Goal: Find specific page/section: Find specific page/section

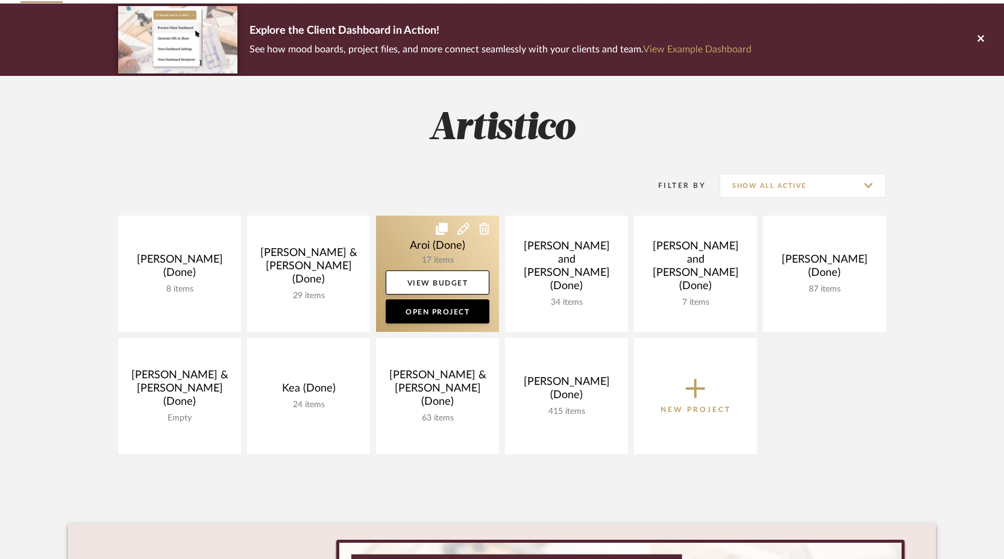
scroll to position [83, 0]
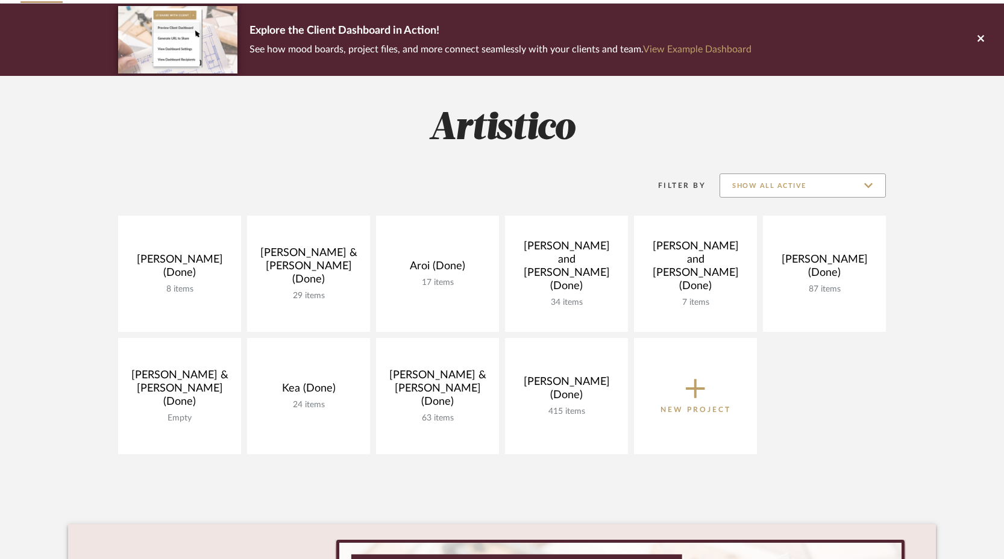
click at [861, 189] on input "Show All Active" at bounding box center [802, 186] width 166 height 24
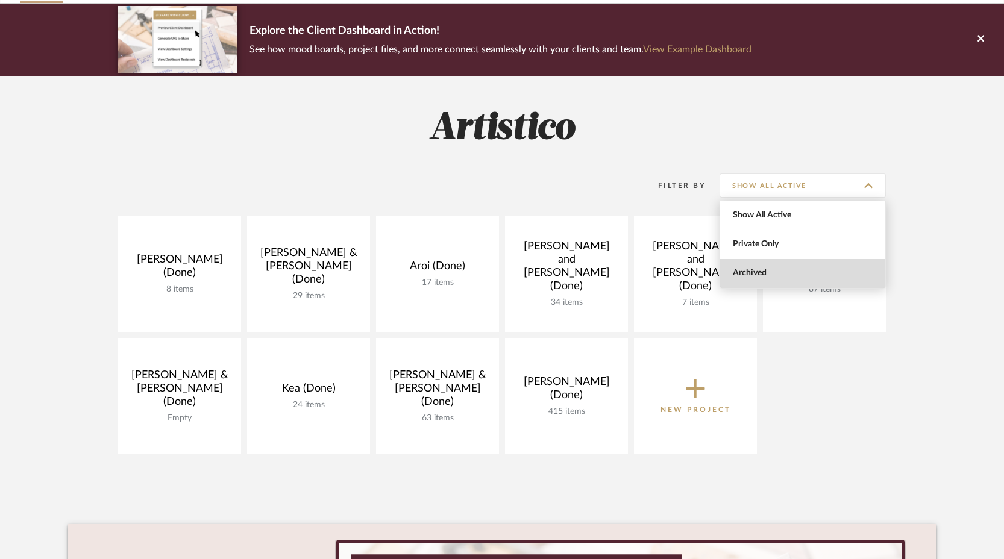
click at [783, 274] on span "Archived" at bounding box center [804, 273] width 143 height 10
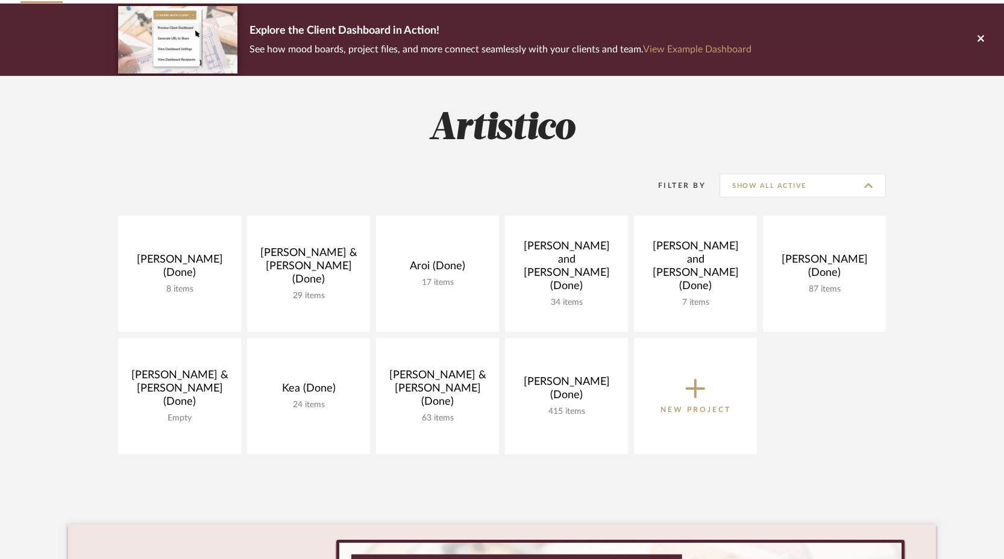
type input "Archived"
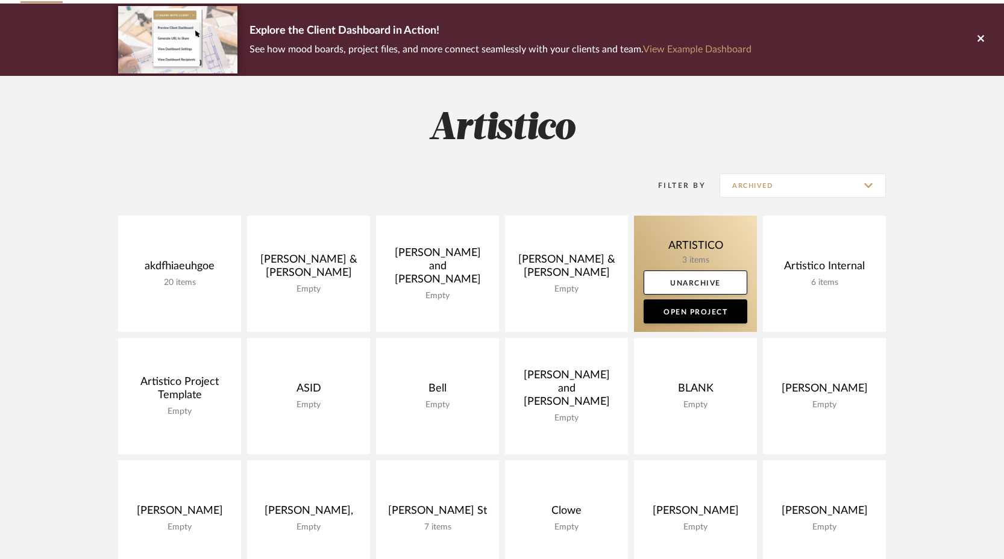
click at [703, 250] on link at bounding box center [695, 274] width 123 height 116
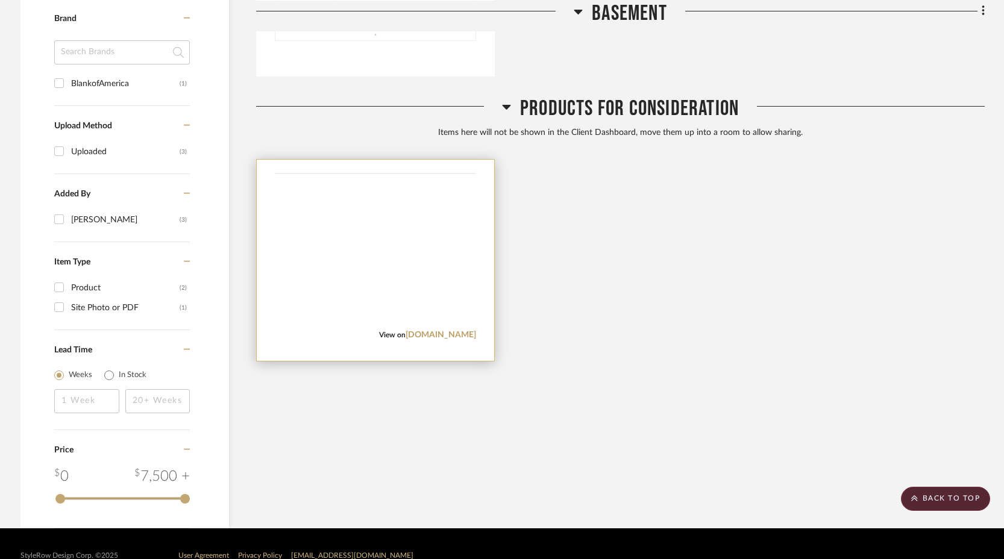
scroll to position [772, 0]
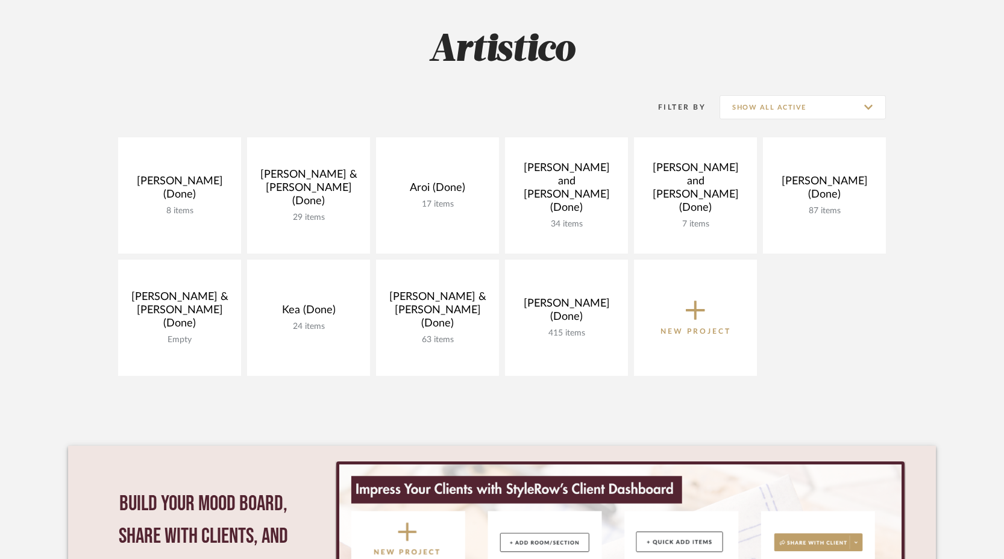
scroll to position [159, 0]
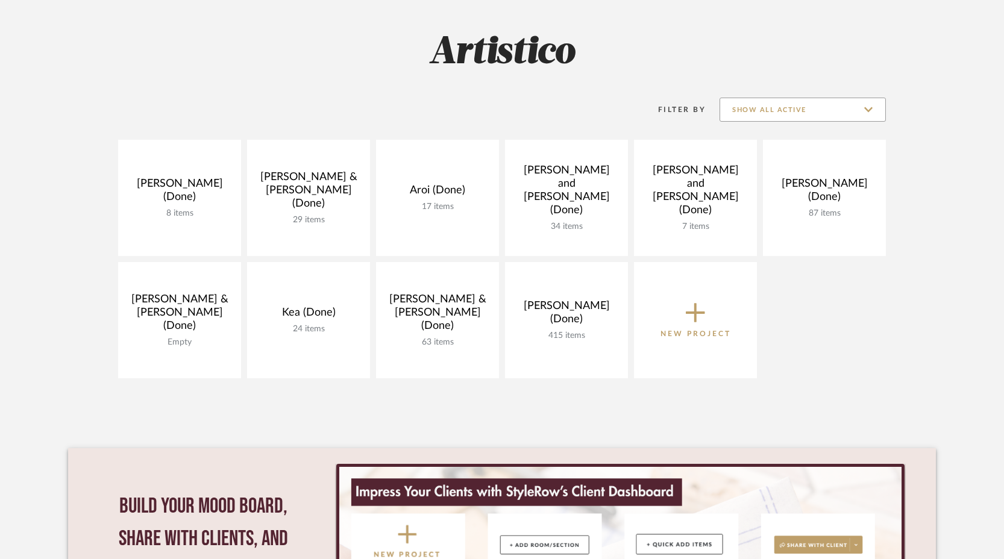
click at [800, 110] on input "Show All Active" at bounding box center [802, 110] width 166 height 24
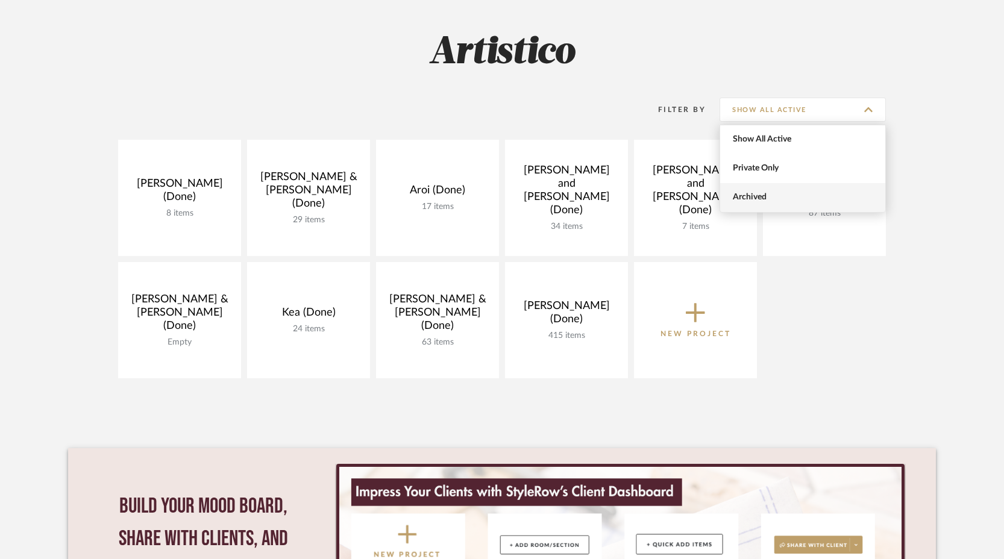
click at [766, 196] on span "Archived" at bounding box center [804, 197] width 143 height 10
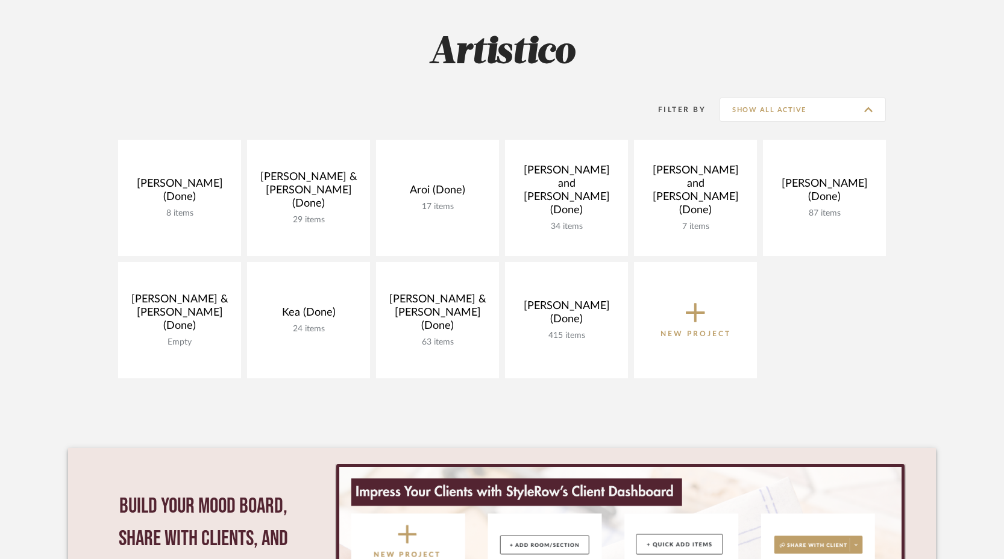
type input "Archived"
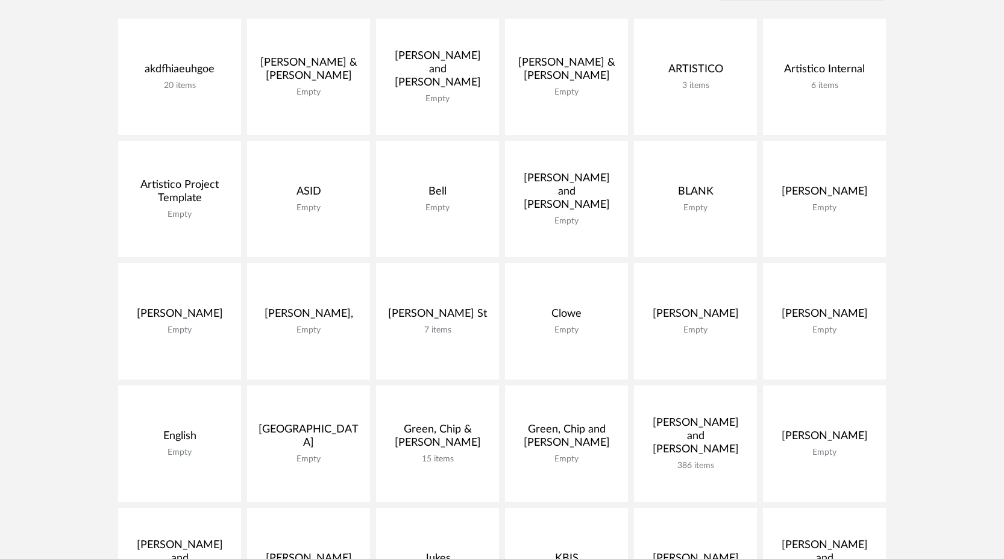
scroll to position [272, 0]
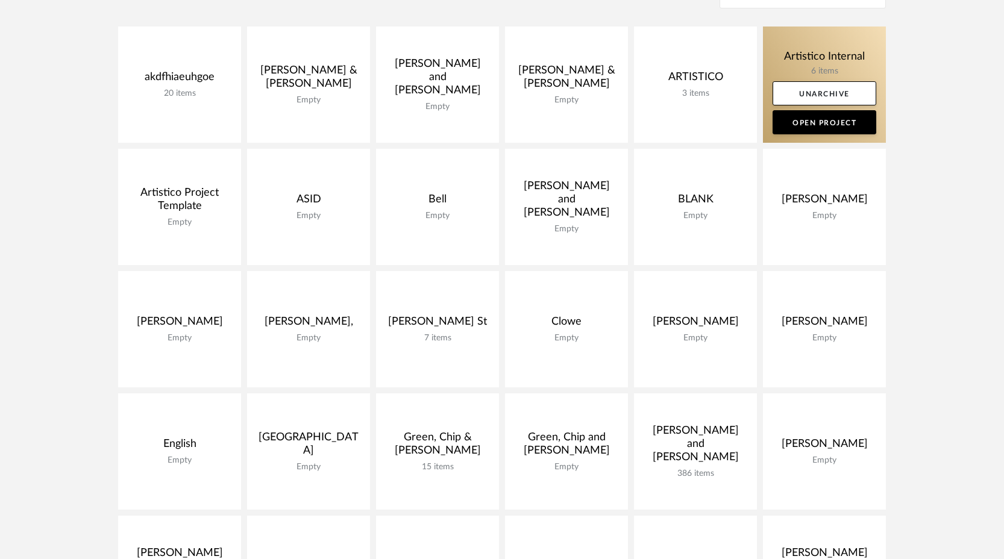
click at [829, 60] on link at bounding box center [824, 85] width 123 height 116
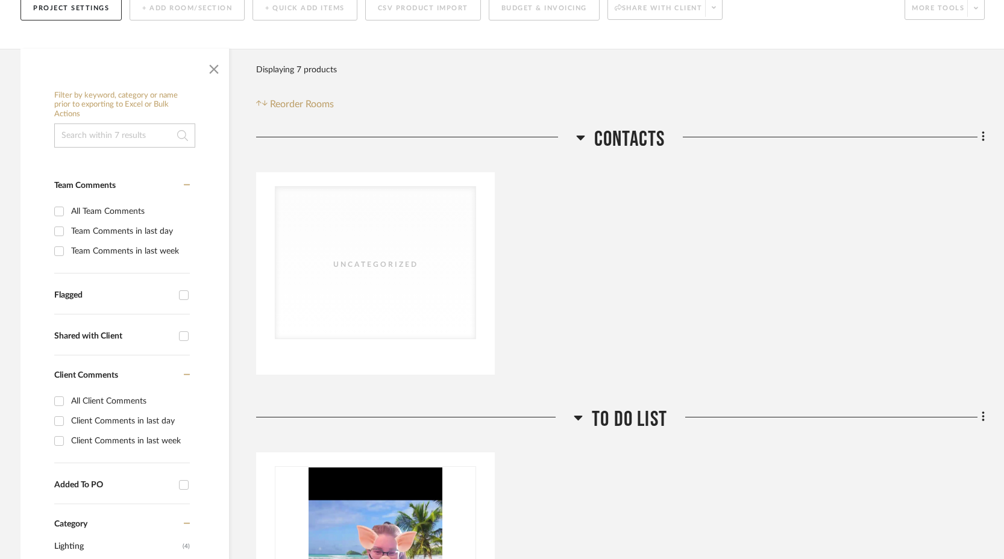
scroll to position [208, 0]
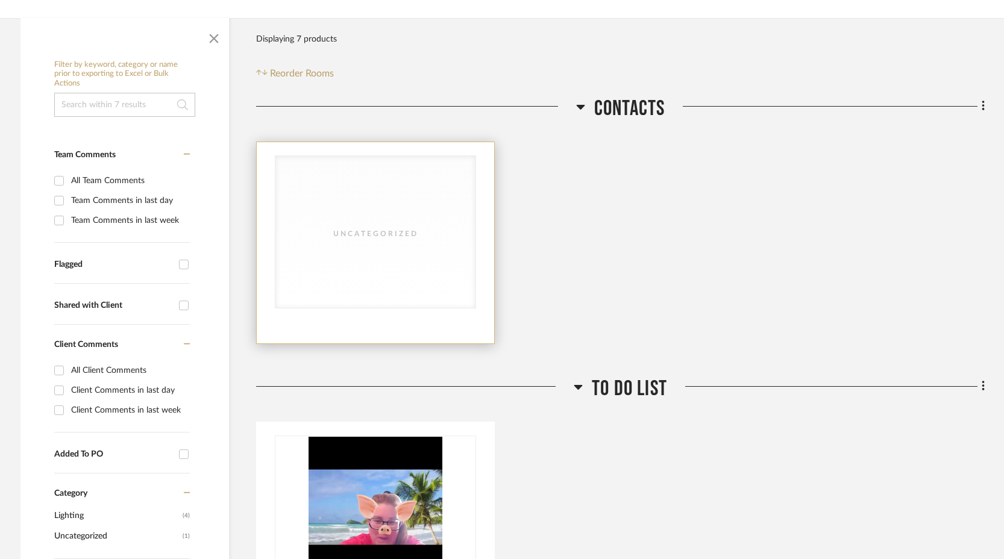
click at [477, 210] on div at bounding box center [375, 242] width 237 height 201
click at [0, 0] on div "Uncategorized" at bounding box center [0, 0] width 0 height 0
click at [368, 292] on div "Uncategorized" at bounding box center [375, 232] width 200 height 152
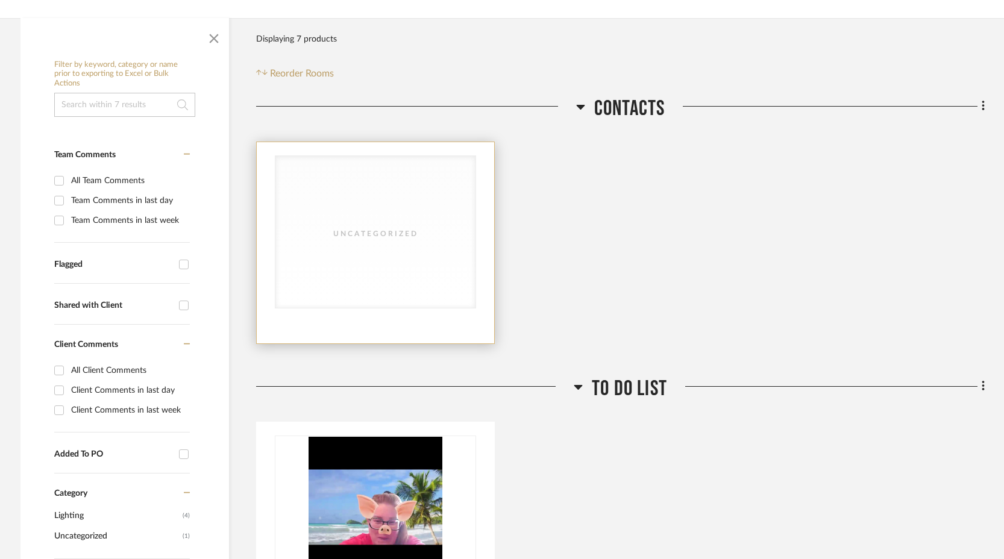
click at [368, 292] on div "Uncategorized" at bounding box center [375, 232] width 200 height 152
click at [369, 290] on div "Uncategorized" at bounding box center [375, 232] width 200 height 152
click at [371, 289] on div "Uncategorized" at bounding box center [375, 232] width 200 height 152
click at [377, 285] on div "Uncategorized" at bounding box center [375, 232] width 200 height 152
click at [381, 245] on div "Uncategorized" at bounding box center [375, 232] width 200 height 152
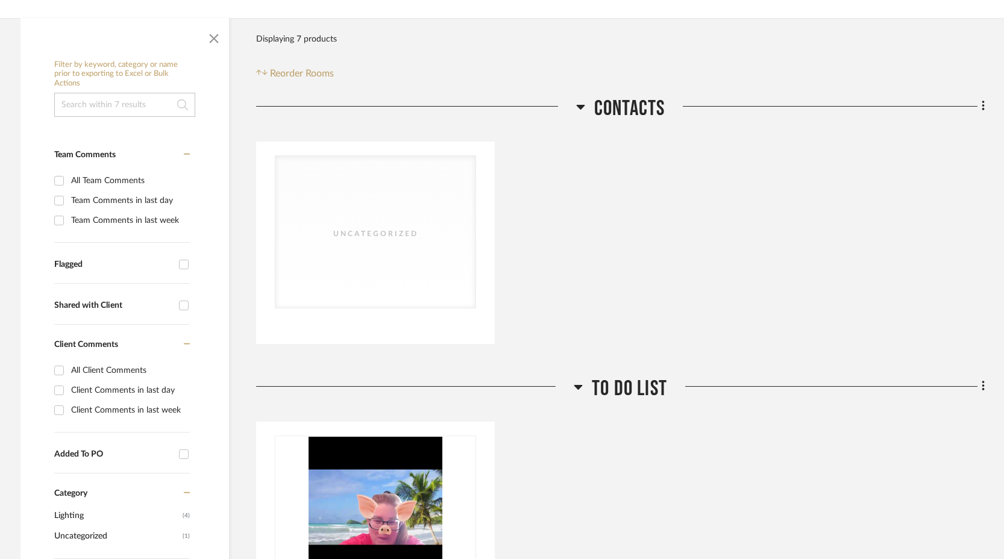
click at [569, 103] on div at bounding box center [416, 111] width 320 height 31
click at [580, 108] on icon at bounding box center [580, 107] width 8 height 5
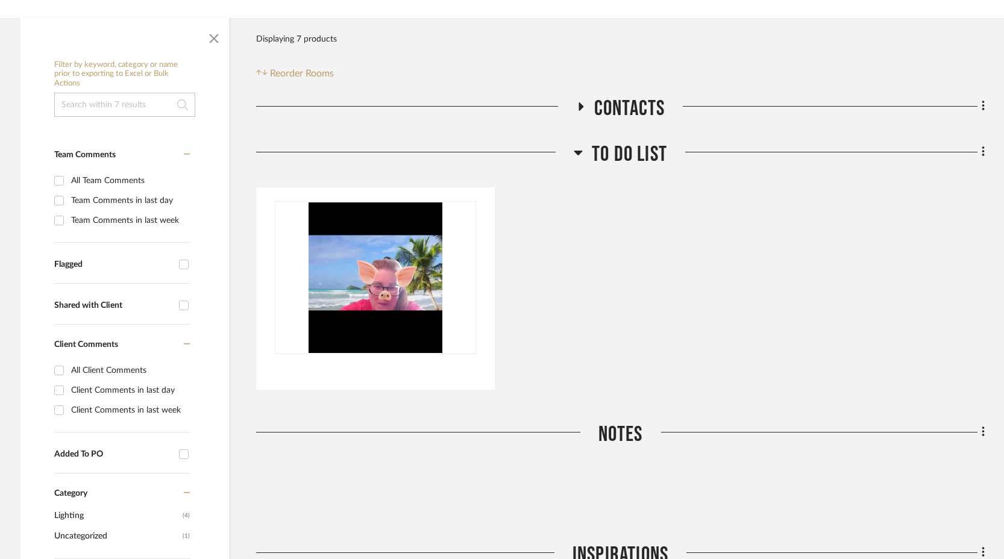
click at [580, 108] on icon at bounding box center [580, 106] width 5 height 8
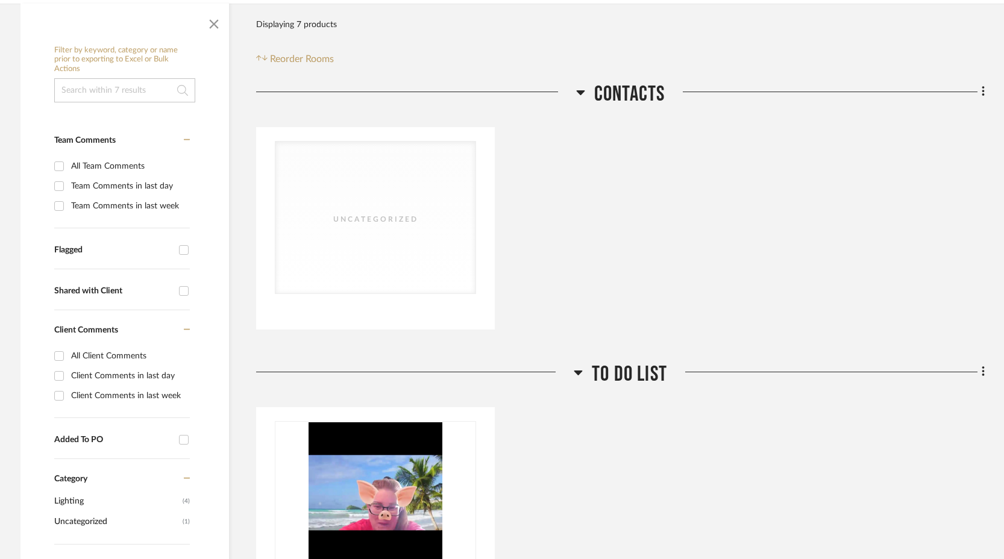
scroll to position [225, 0]
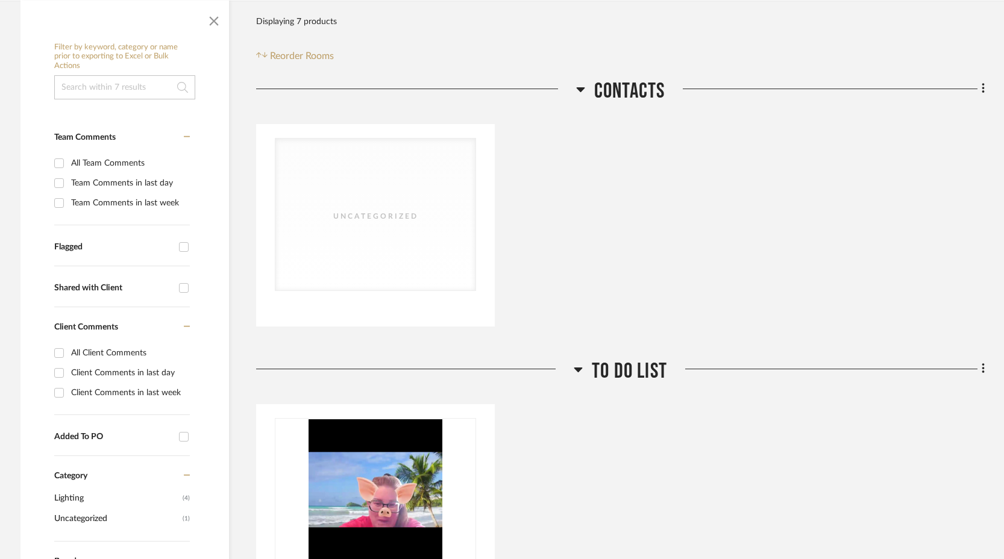
click at [578, 371] on icon at bounding box center [578, 370] width 8 height 5
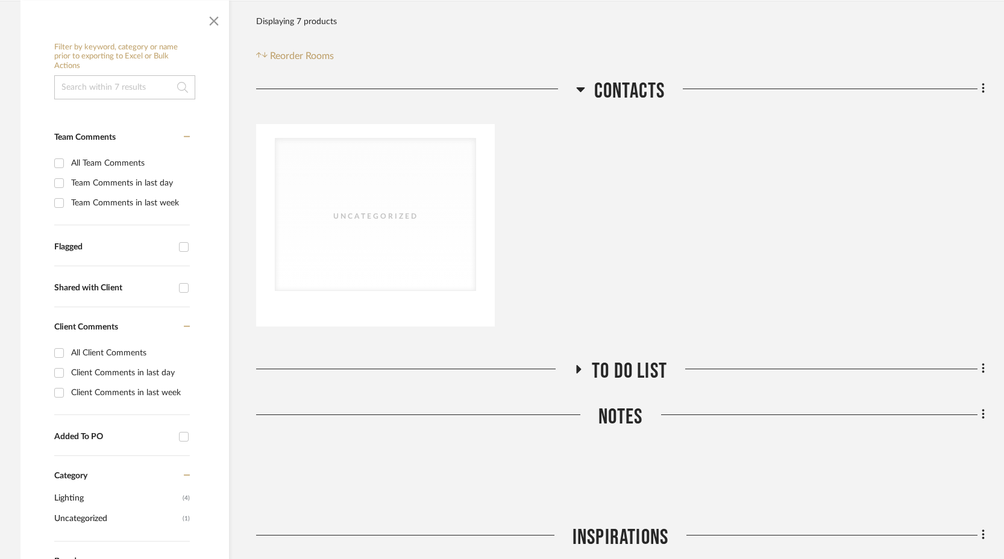
click at [578, 371] on icon at bounding box center [579, 369] width 5 height 8
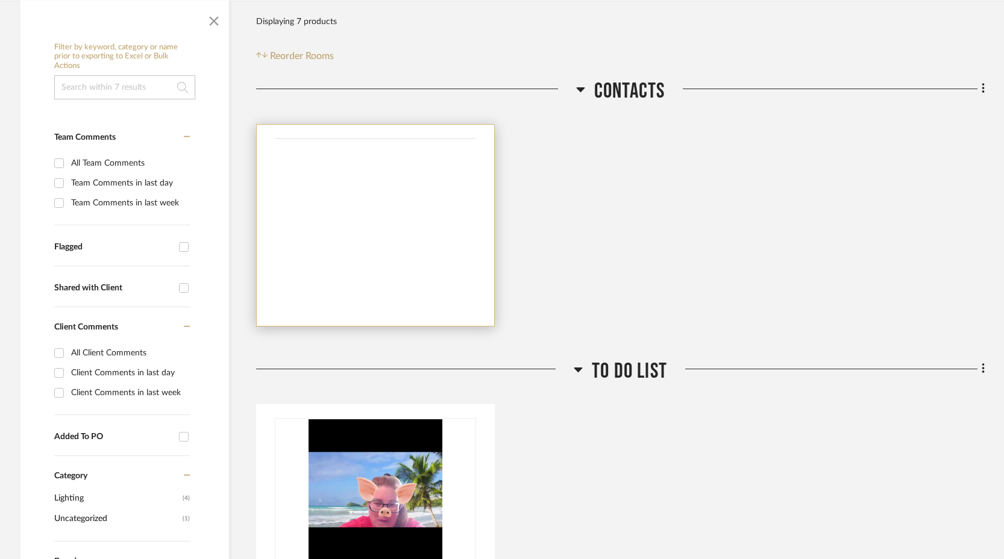
click at [0, 0] on div "Uncategorized" at bounding box center [0, 0] width 0 height 0
click at [381, 163] on div "Uncategorized" at bounding box center [375, 215] width 200 height 152
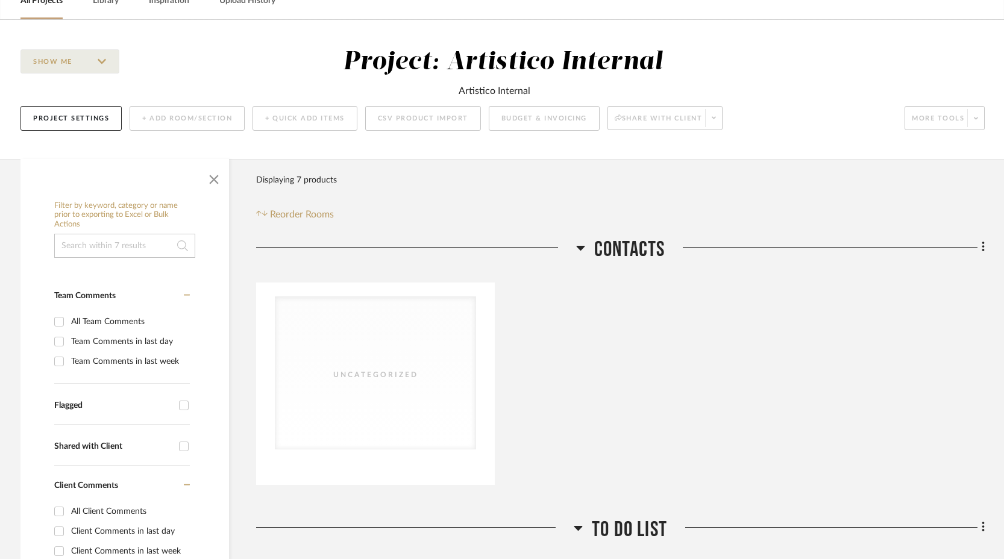
scroll to position [67, 0]
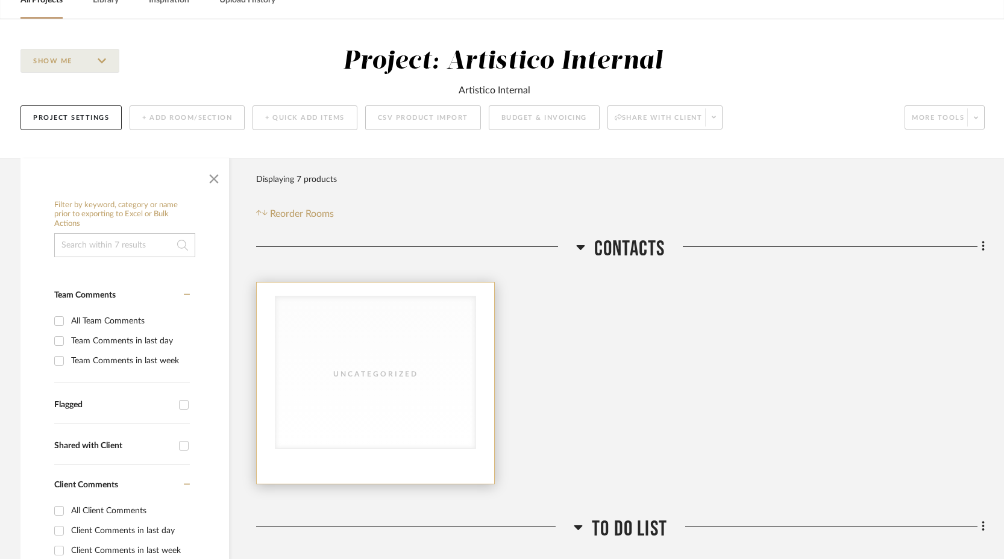
click at [406, 343] on div "Uncategorized" at bounding box center [375, 372] width 200 height 152
